Goal: Task Accomplishment & Management: Complete application form

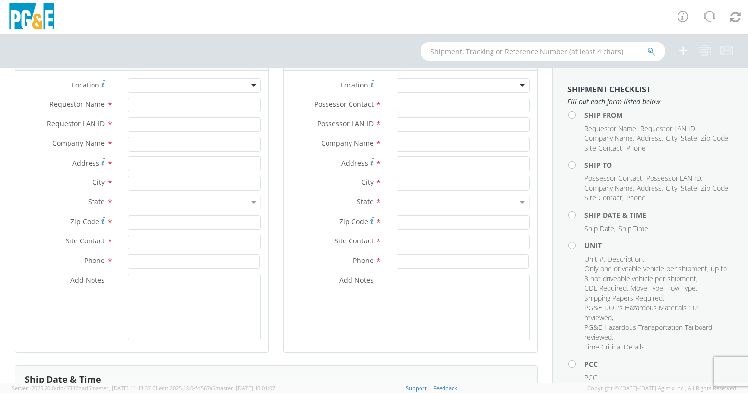
scroll to position [98, 0]
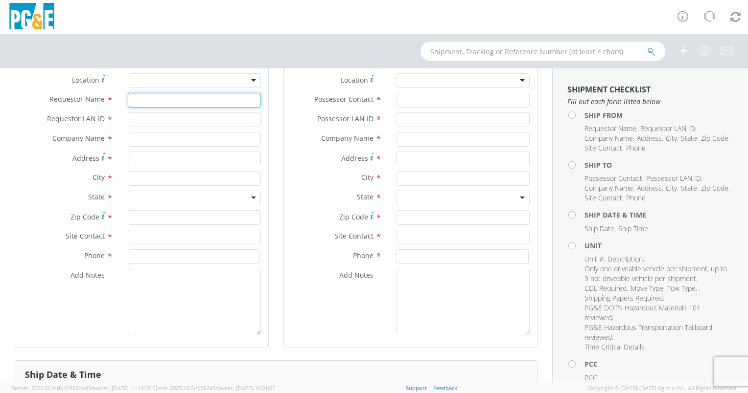
click at [171, 100] on input "Requestor Name *" at bounding box center [194, 100] width 133 height 15
type input "K"
type input "[PERSON_NAME]"
type input "A"
type input "KPL4"
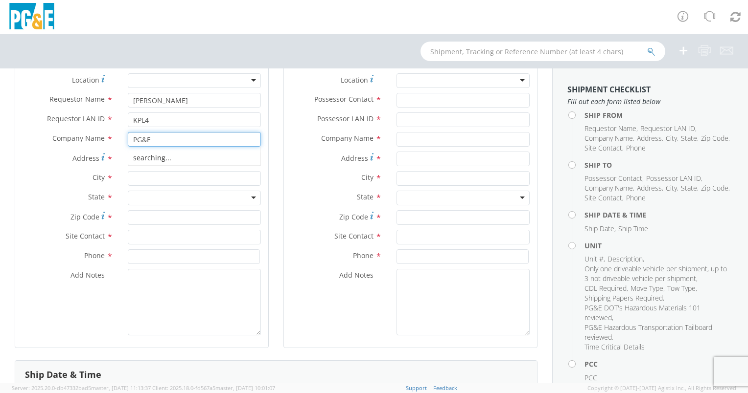
type input "PG&E"
type input "[PERSON_NAME] & [PERSON_NAME]"
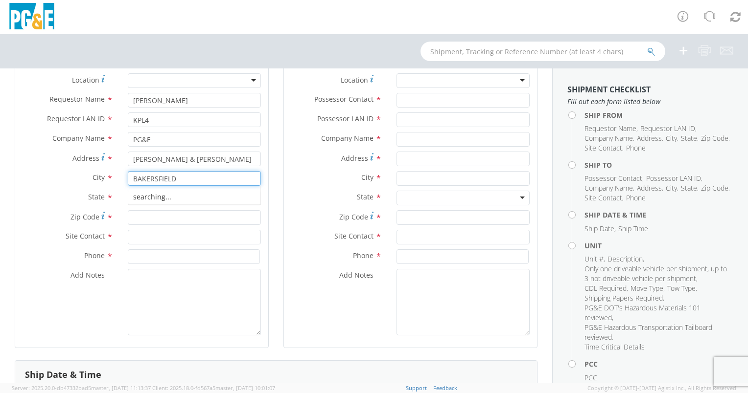
type input "BAKERSFIELD"
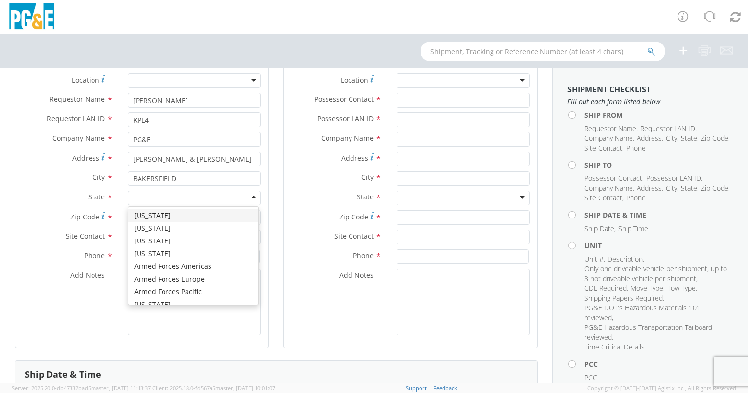
type input "C"
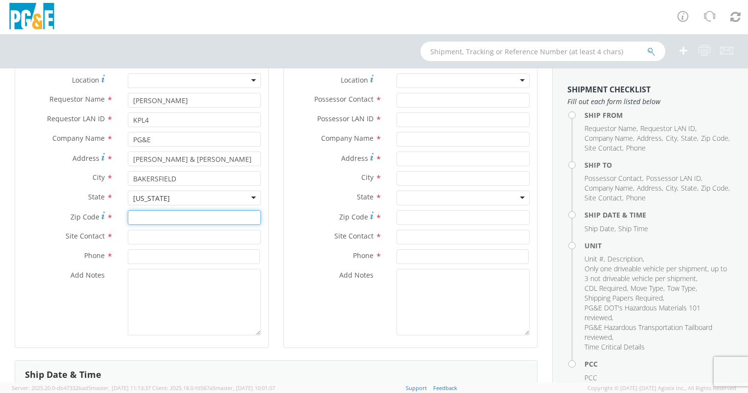
click at [140, 212] on input "Zip Code *" at bounding box center [194, 217] width 133 height 15
type input "93309"
type input "[PERSON_NAME]"
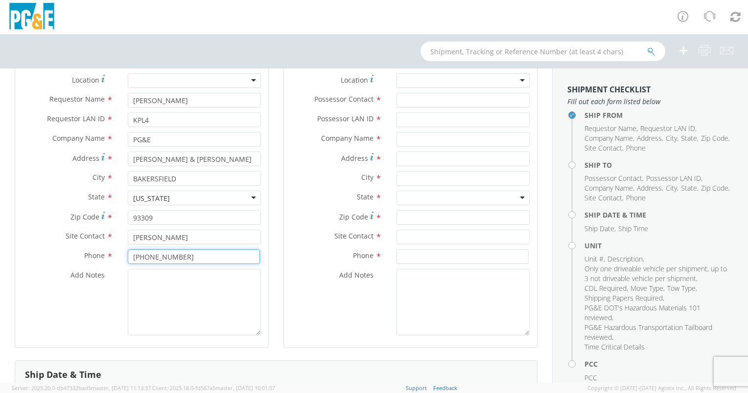
type input "[PHONE_NUMBER]"
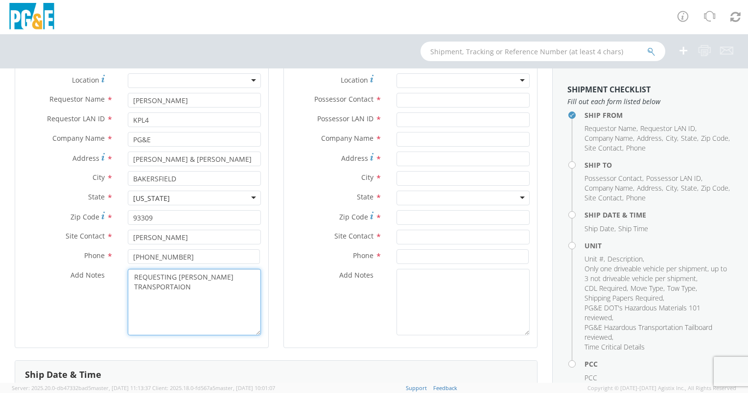
drag, startPoint x: 194, startPoint y: 284, endPoint x: 123, endPoint y: 282, distance: 70.5
click at [122, 282] on div "REQUESTING [PERSON_NAME] TRANSPORTAION" at bounding box center [194, 302] width 148 height 67
click at [204, 291] on textarea "REQUESTING [PERSON_NAME] TRANSPORTAION" at bounding box center [194, 302] width 133 height 67
click at [186, 313] on textarea "REQTRANSPORTAION UESTING [PERSON_NAME]" at bounding box center [194, 302] width 133 height 67
drag, startPoint x: 167, startPoint y: 292, endPoint x: 116, endPoint y: 269, distance: 55.2
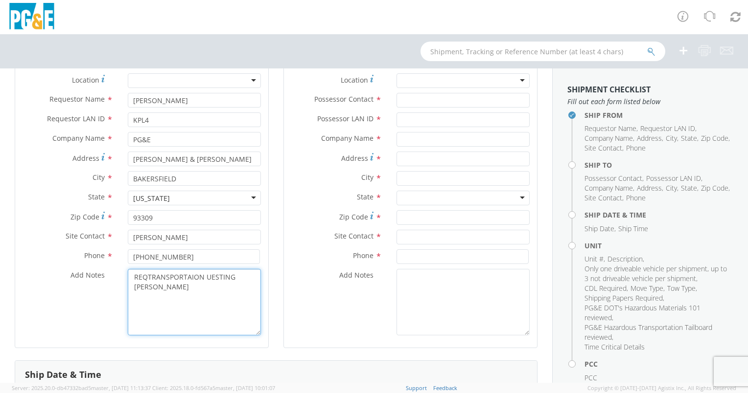
click at [116, 269] on div "Add Notes * REQTRANSPORTAION UESTING [PERSON_NAME]" at bounding box center [141, 302] width 253 height 67
drag, startPoint x: 198, startPoint y: 292, endPoint x: 131, endPoint y: 274, distance: 69.4
click at [131, 274] on textarea "REQUESTING [PERSON_NAME] TRANSPORTAION" at bounding box center [194, 302] width 133 height 67
type textarea "REQUESTING [PERSON_NAME] TRANSPORTAION"
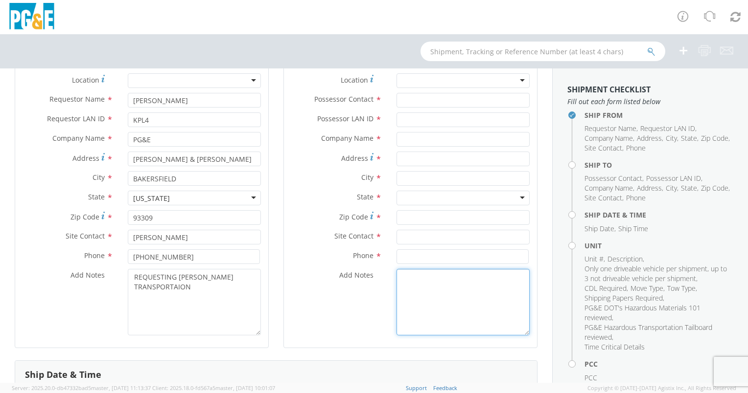
drag, startPoint x: 442, startPoint y: 284, endPoint x: 440, endPoint y: 291, distance: 7.3
click at [440, 290] on textarea "Add Notes *" at bounding box center [462, 302] width 133 height 67
paste textarea "REQUESTING [PERSON_NAME] TRANSPORTAION"
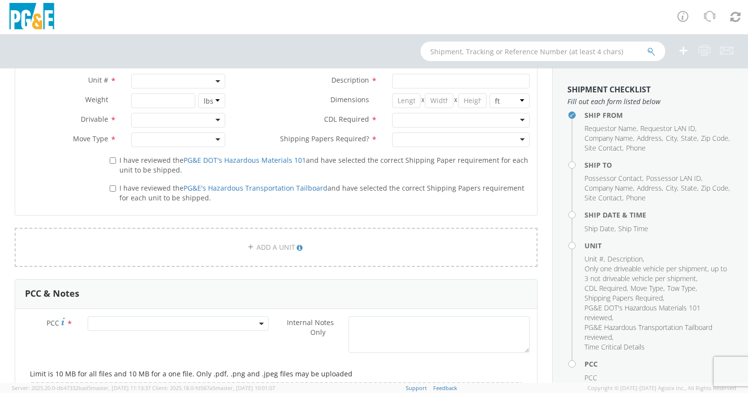
scroll to position [636, 0]
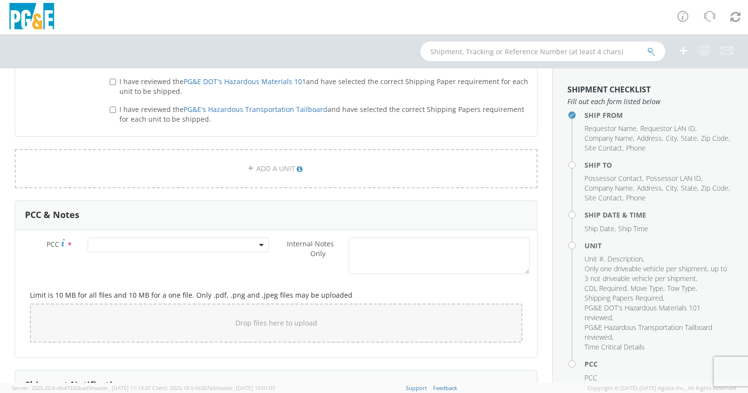
type textarea "REQUESTING [PERSON_NAME] TRANSPORTAION"
click at [383, 261] on textarea "Internal Notes Only *" at bounding box center [438, 256] width 181 height 37
paste textarea "REQUESTING [PERSON_NAME] TRANSPORTAION"
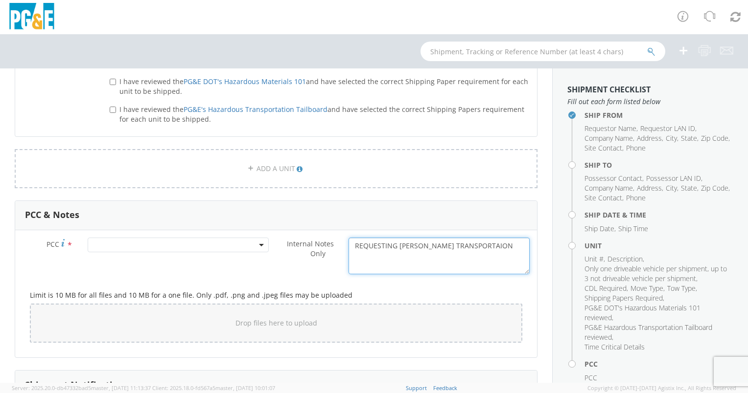
type textarea "REQUESTING [PERSON_NAME] TRANSPORTAION"
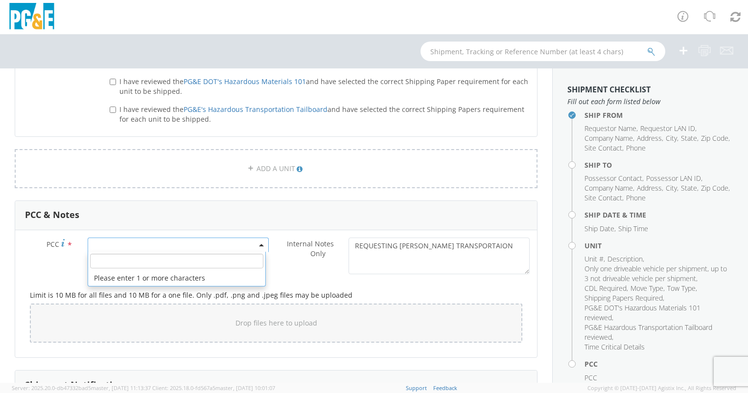
click at [113, 243] on span at bounding box center [178, 245] width 181 height 15
click at [112, 257] on input "number" at bounding box center [176, 261] width 173 height 15
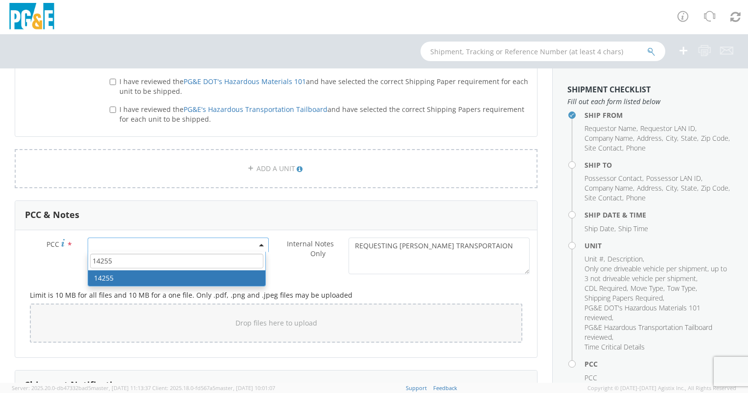
type input "14255"
select select "14255"
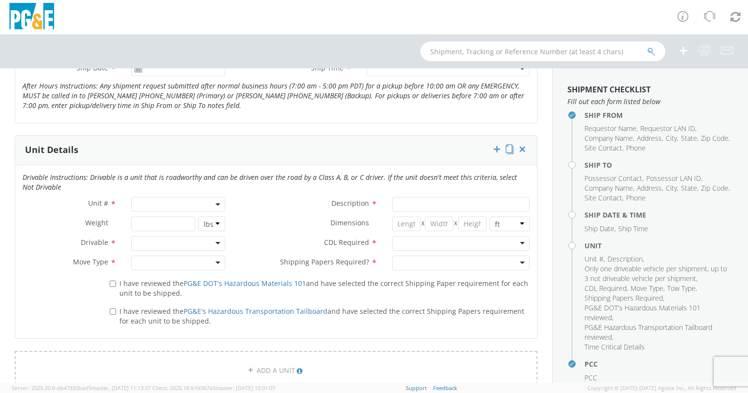
scroll to position [426, 0]
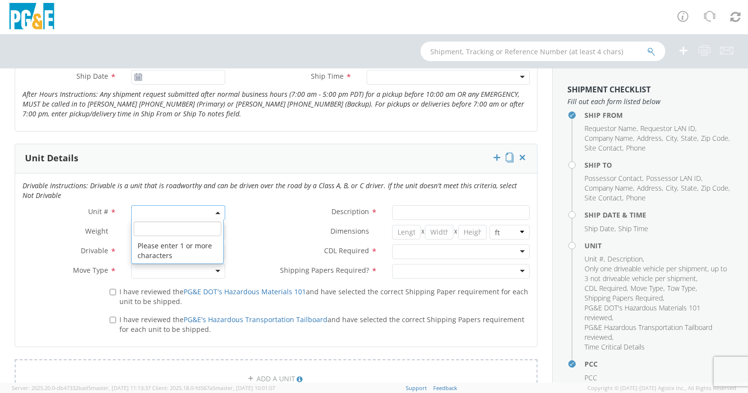
click at [152, 207] on span at bounding box center [178, 213] width 94 height 15
click at [141, 228] on input "search" at bounding box center [178, 229] width 88 height 15
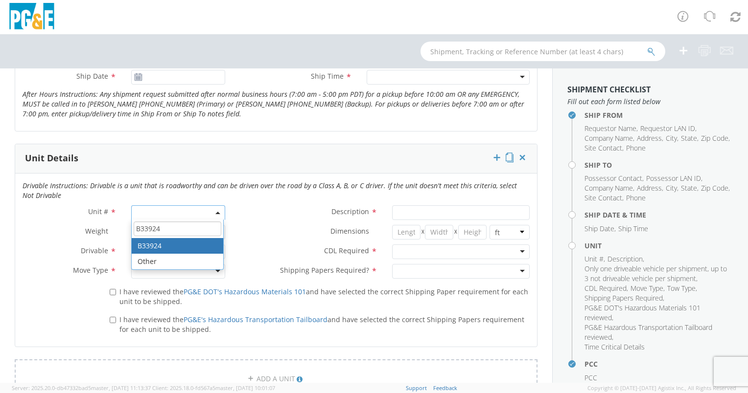
type input "B33924"
type input "EXCAVATOR; BACKHOE: 45001 >"
type input "0"
select select "B33924"
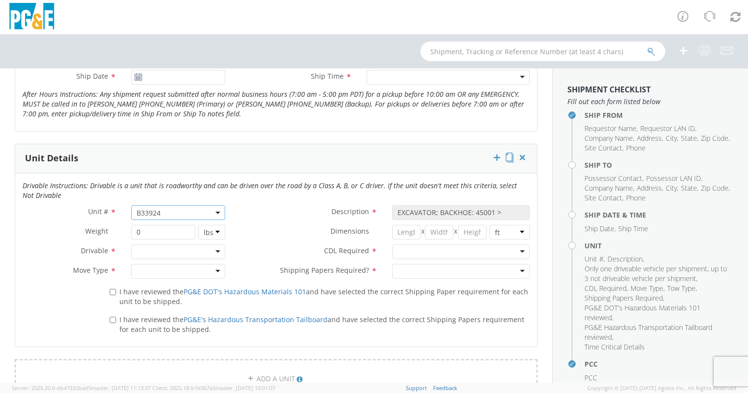
click at [147, 250] on div at bounding box center [178, 252] width 94 height 15
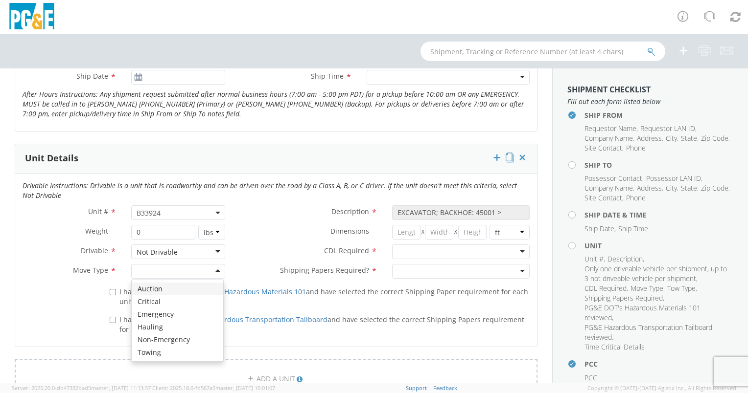
click at [154, 272] on div at bounding box center [178, 271] width 94 height 15
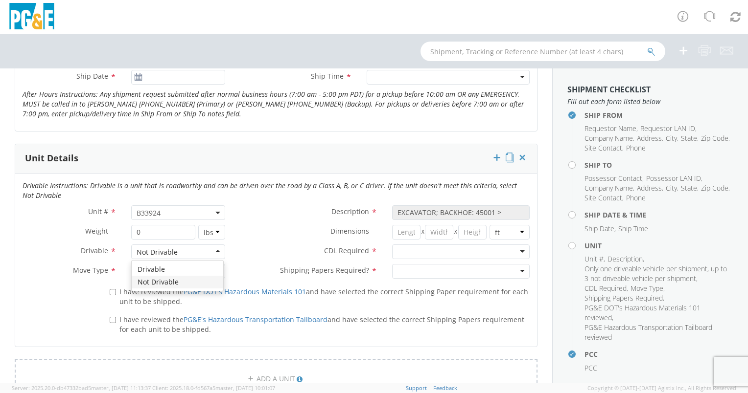
click at [147, 248] on div "Not Drivable" at bounding box center [157, 253] width 41 height 10
click at [112, 292] on input "I have reviewed the PG&E DOT's Hazardous Materials 101 and have selected the co…" at bounding box center [113, 292] width 6 height 6
checkbox input "true"
click at [110, 322] on input "I have reviewed the PG&E's Hazardous Transportation Tailboard and have selected…" at bounding box center [113, 320] width 6 height 6
checkbox input "true"
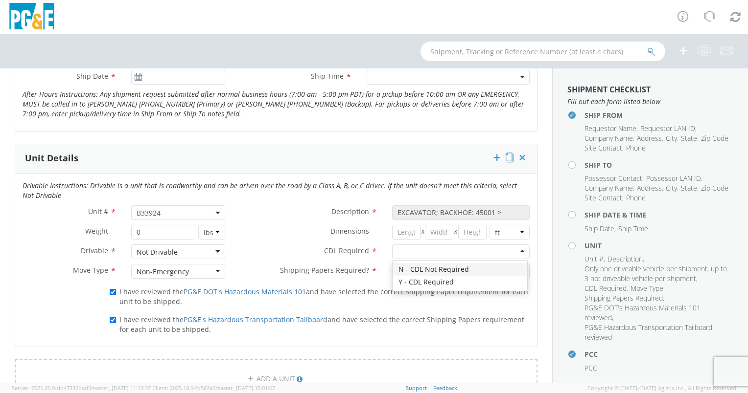
click at [403, 251] on div at bounding box center [461, 252] width 138 height 15
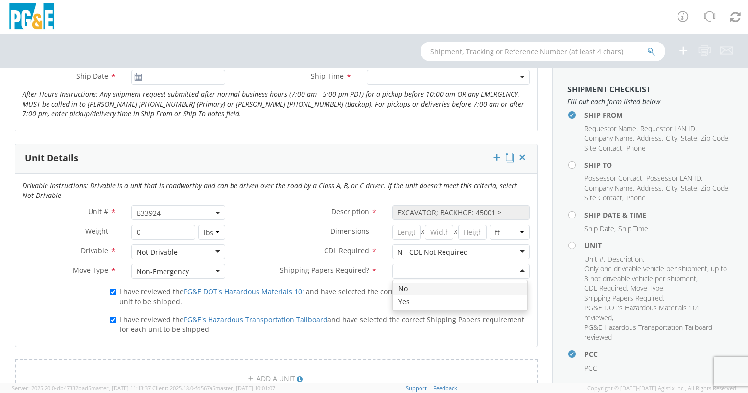
click at [411, 272] on div at bounding box center [461, 271] width 138 height 15
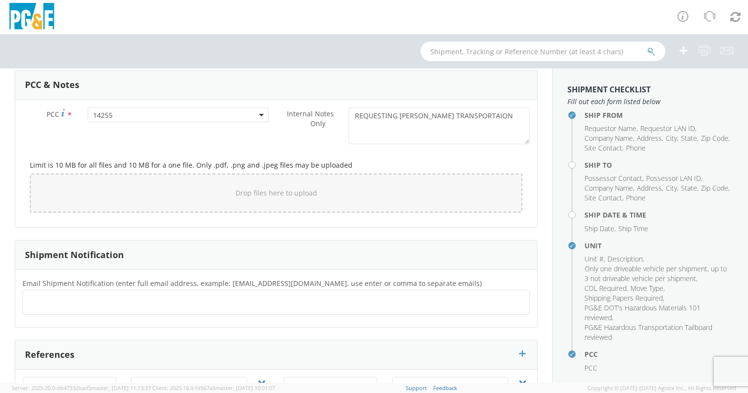
scroll to position [768, 0]
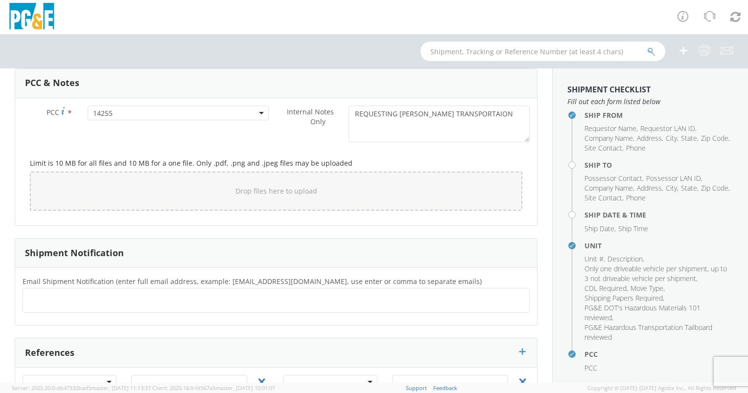
click at [167, 301] on ul at bounding box center [276, 301] width 498 height 16
type input "[EMAIL_ADDRESS][DOMAIN_NAME]"
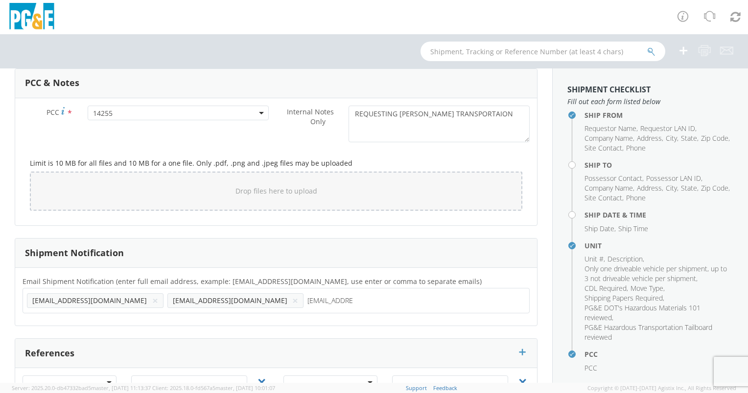
type input "[EMAIL_ADDRESS][DOMAIN_NAME]"
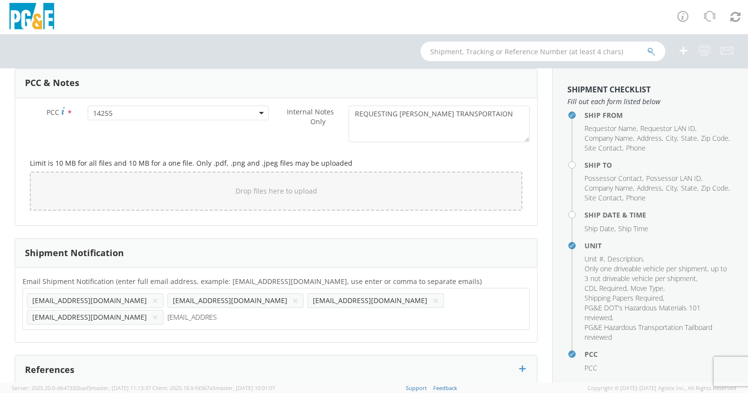
type input "[EMAIL_ADDRESS][DOMAIN_NAME]"
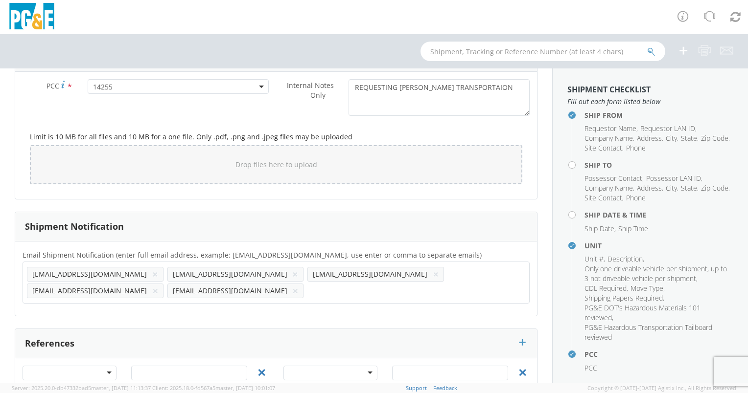
scroll to position [817, 0]
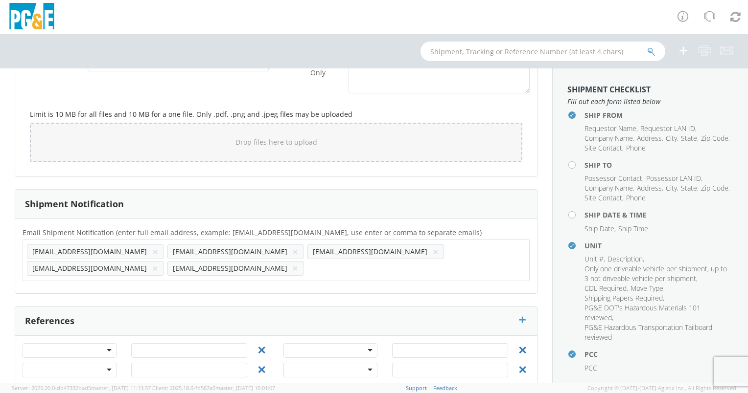
click at [82, 344] on div at bounding box center [70, 351] width 94 height 15
click at [156, 344] on input "text" at bounding box center [189, 351] width 116 height 15
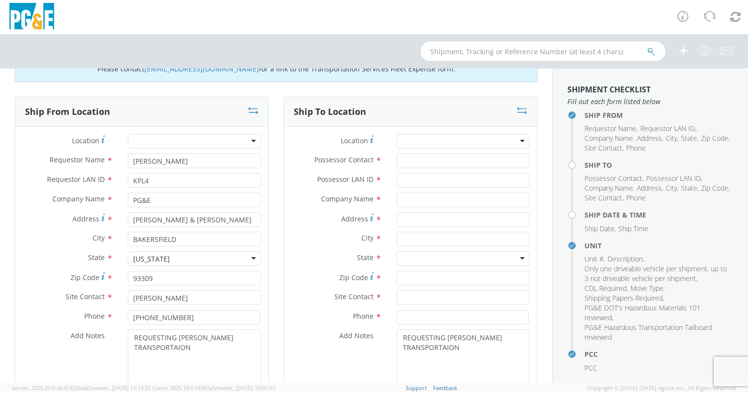
scroll to position [0, 0]
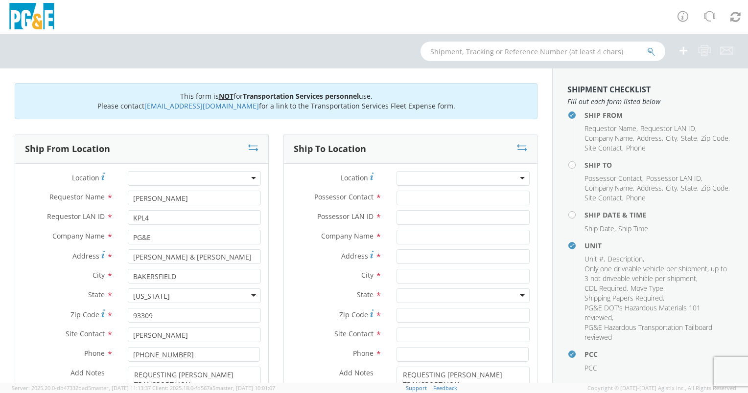
type input "74051442"
click at [421, 201] on input "Possessor Contact *" at bounding box center [462, 198] width 133 height 15
type input "[PERSON_NAME]"
type input "AJMV"
type input "[STREET_ADDRESS]"
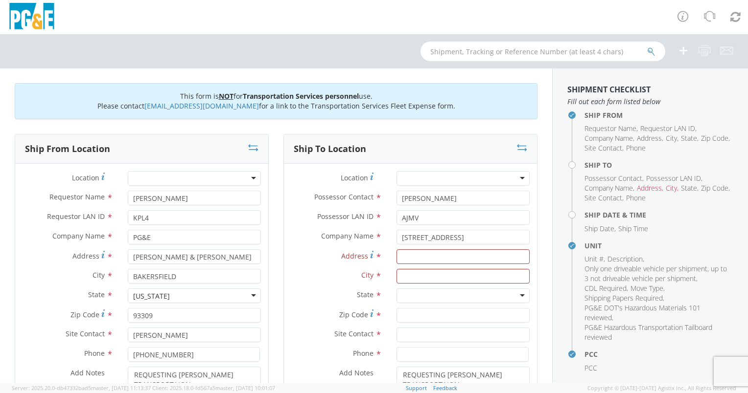
click at [420, 265] on div "Address * The field is required" at bounding box center [410, 260] width 253 height 20
click at [422, 256] on input "Address *" at bounding box center [462, 257] width 133 height 15
type input "b"
type input "BAKERSFIELD"
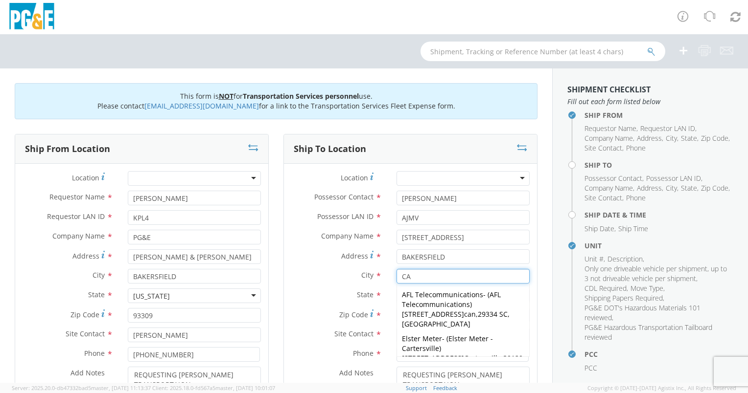
click at [416, 278] on input "CA" at bounding box center [462, 276] width 133 height 15
type input "CA"
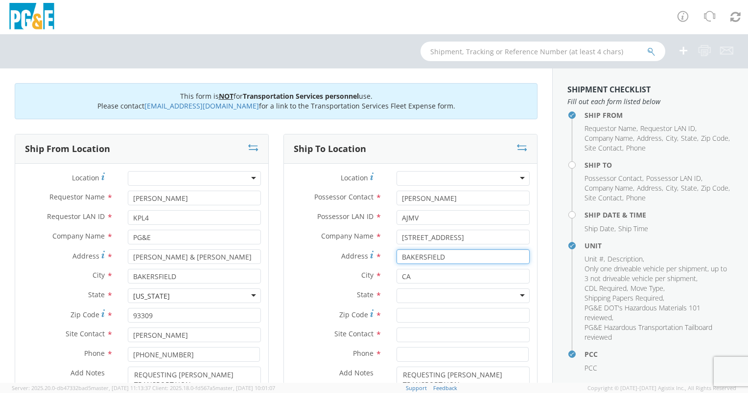
click at [448, 258] on input "BAKERSFIELD" at bounding box center [462, 257] width 133 height 15
drag, startPoint x: 448, startPoint y: 258, endPoint x: 361, endPoint y: 257, distance: 87.1
click at [361, 257] on div "Address For cross streets use street names with '&' or 'and' in between. For ex…" at bounding box center [410, 257] width 253 height 15
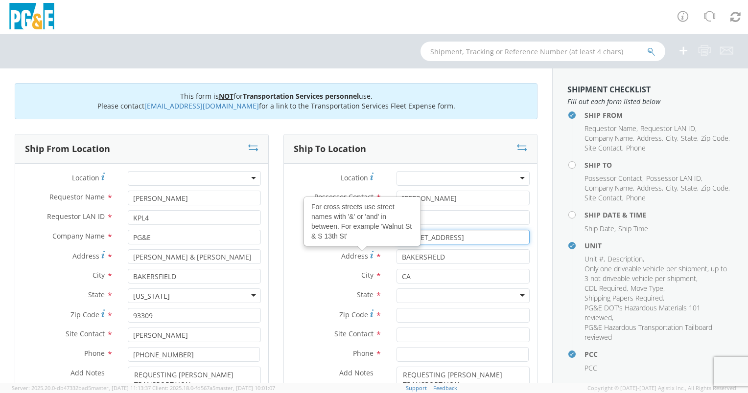
drag, startPoint x: 438, startPoint y: 241, endPoint x: 443, endPoint y: 243, distance: 5.3
click at [438, 241] on input "[STREET_ADDRESS]" at bounding box center [462, 237] width 133 height 15
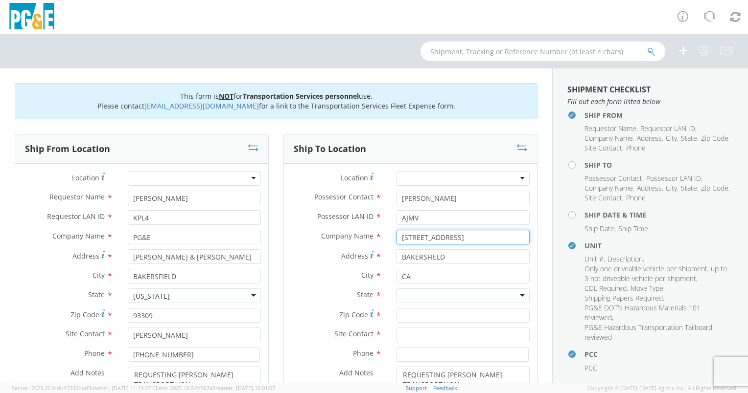
click at [466, 234] on input "[STREET_ADDRESS]" at bounding box center [462, 237] width 133 height 15
drag, startPoint x: 465, startPoint y: 234, endPoint x: 374, endPoint y: 234, distance: 90.5
click at [374, 234] on div "Company Name * [STREET_ADDRESS]" at bounding box center [410, 237] width 253 height 15
type input "PG&E"
type input "[STREET_ADDRESS]"
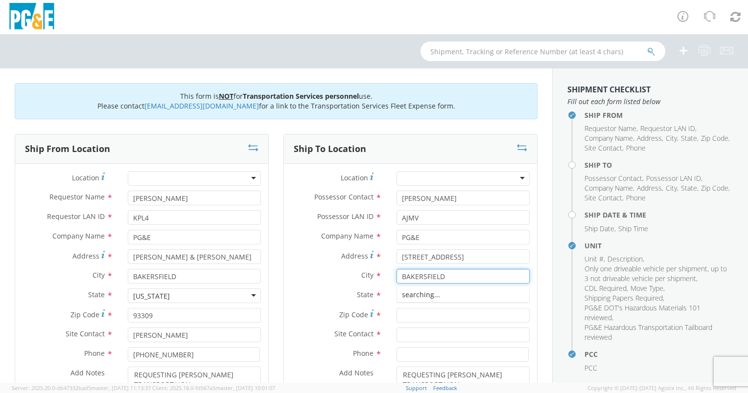
type input "BAKERSFIELD"
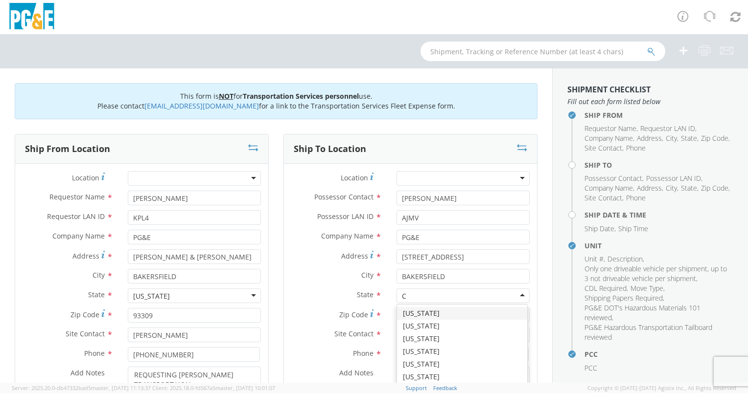
type input "C"
type input "CA"
click at [409, 315] on input "Zip Code *" at bounding box center [462, 315] width 133 height 15
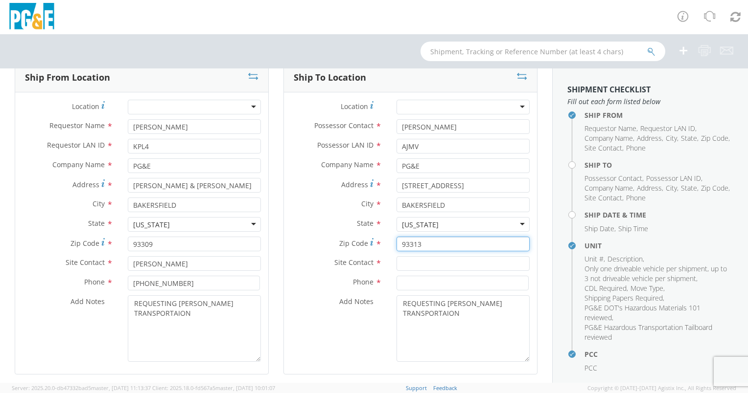
scroll to position [98, 0]
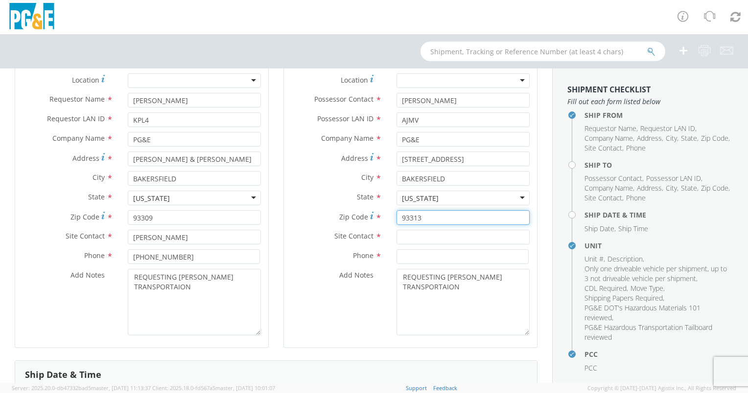
type input "93313"
click at [415, 241] on input "text" at bounding box center [462, 237] width 133 height 15
type input "[PERSON_NAME]"
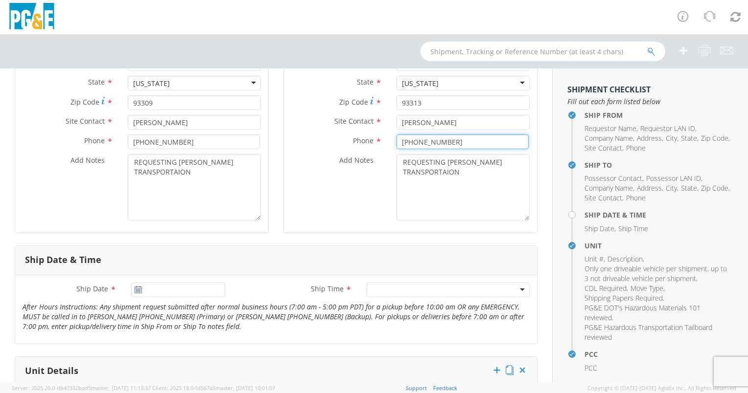
scroll to position [343, 0]
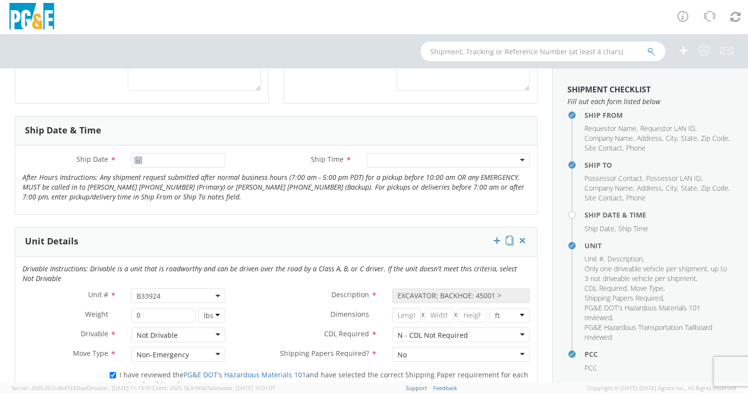
type input "[PHONE_NUMBER]"
click at [186, 166] on input "[DATE]" at bounding box center [178, 160] width 94 height 15
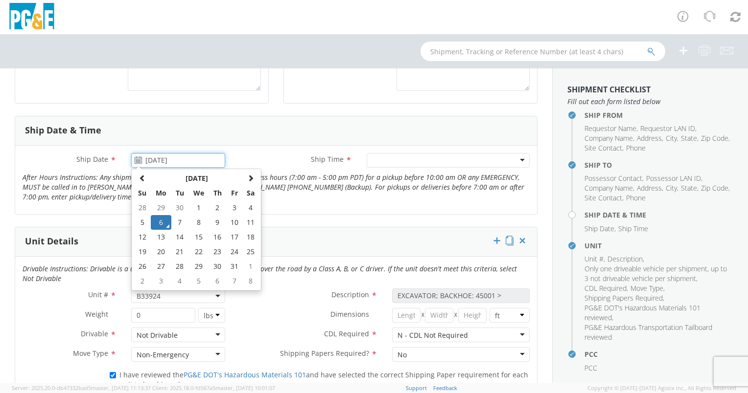
drag, startPoint x: 178, startPoint y: 217, endPoint x: 213, endPoint y: 221, distance: 35.4
click at [178, 217] on td "7" at bounding box center [179, 222] width 17 height 15
type input "[DATE]"
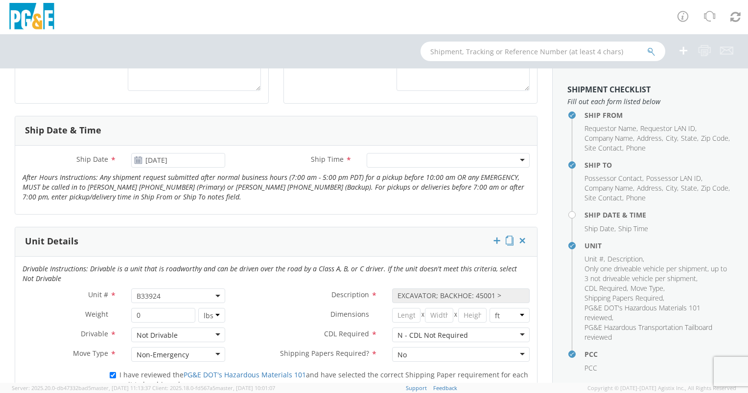
click at [390, 167] on div "Ship Time * Any Time 7:00 am - 10:00 am 10:00 am - 1:00 pm 1:00 pm - 4:00 pm 4:…" at bounding box center [384, 163] width 304 height 20
click at [394, 163] on div at bounding box center [448, 160] width 163 height 15
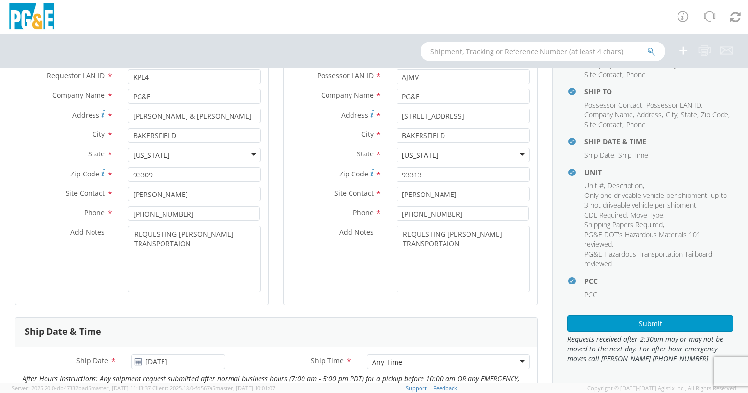
scroll to position [294, 0]
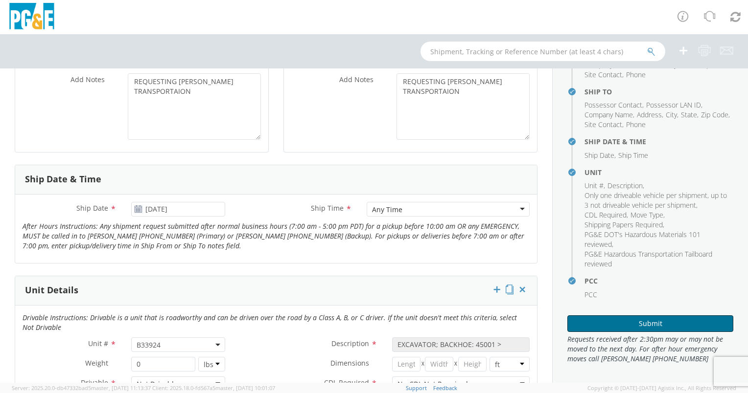
click at [617, 327] on button "Submit" at bounding box center [650, 324] width 166 height 17
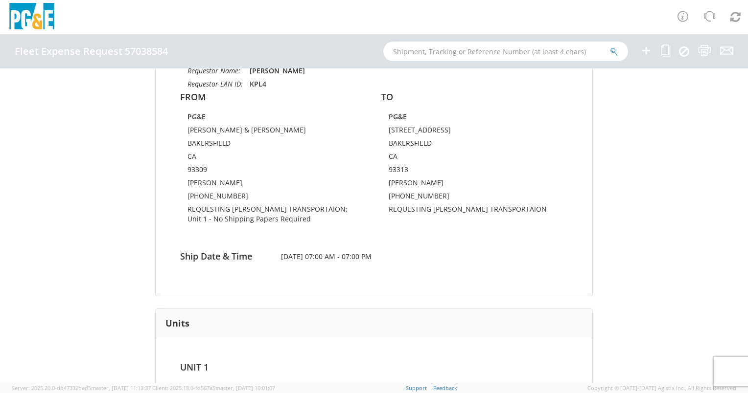
scroll to position [49, 0]
